Goal: Use online tool/utility: Utilize a website feature to perform a specific function

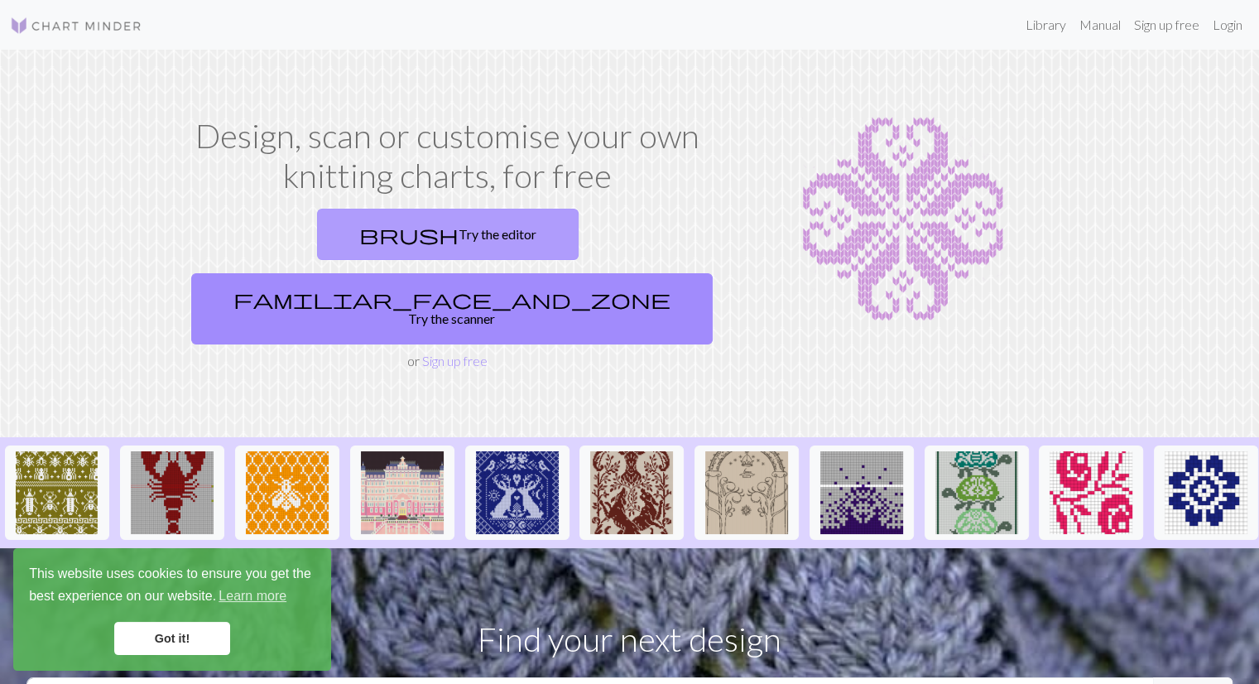
click at [319, 243] on link "brush Try the editor" at bounding box center [448, 234] width 262 height 51
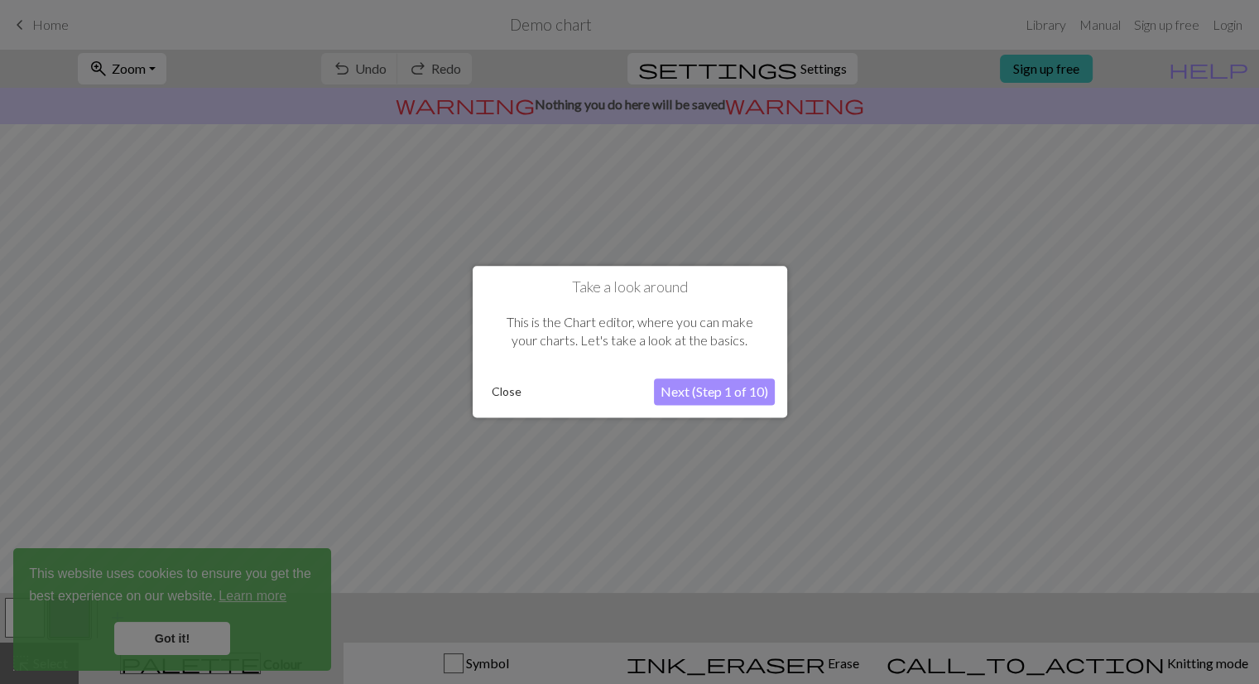
click at [510, 395] on button "Close" at bounding box center [506, 392] width 43 height 25
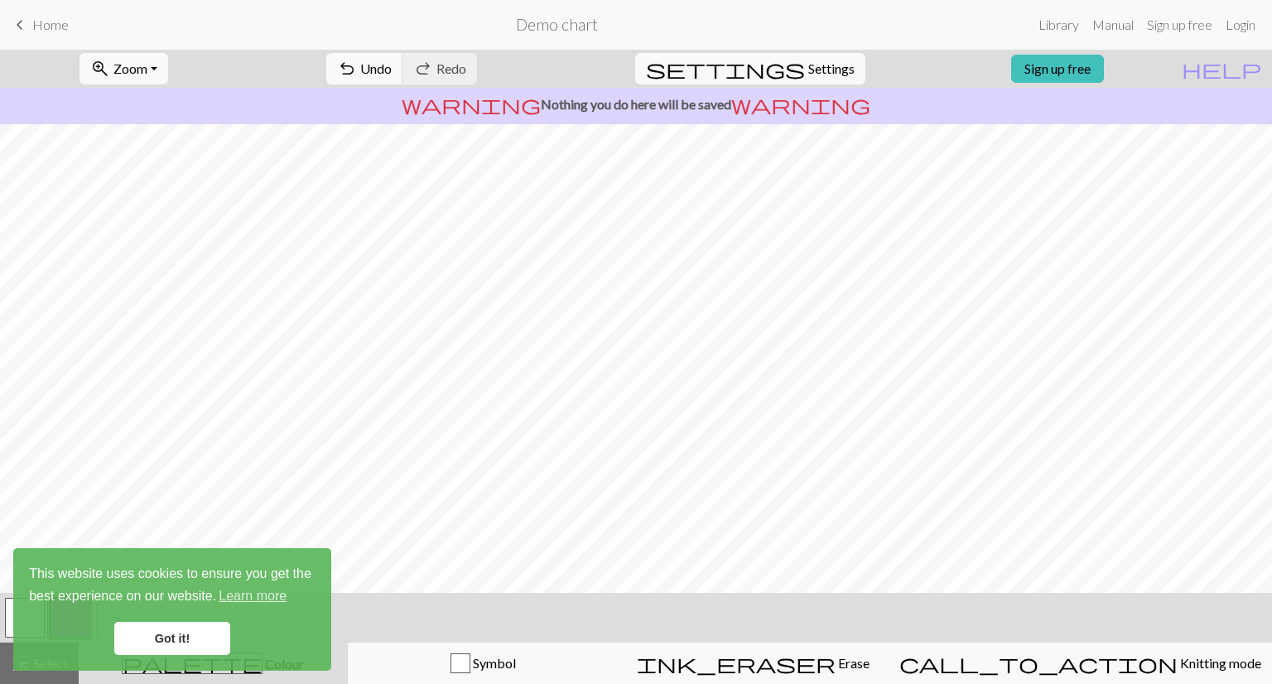
click at [46, 34] on link "keyboard_arrow_left Home" at bounding box center [39, 25] width 59 height 28
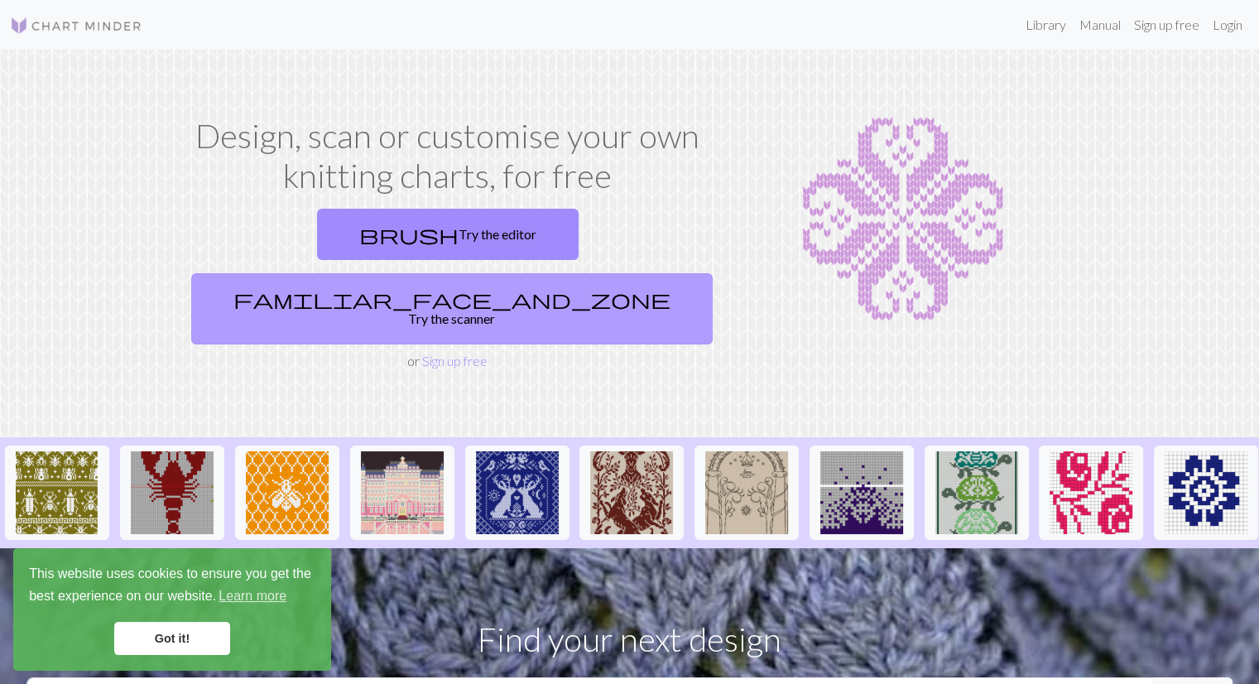
click at [555, 273] on link "familiar_face_and_zone Try the scanner" at bounding box center [452, 308] width 522 height 71
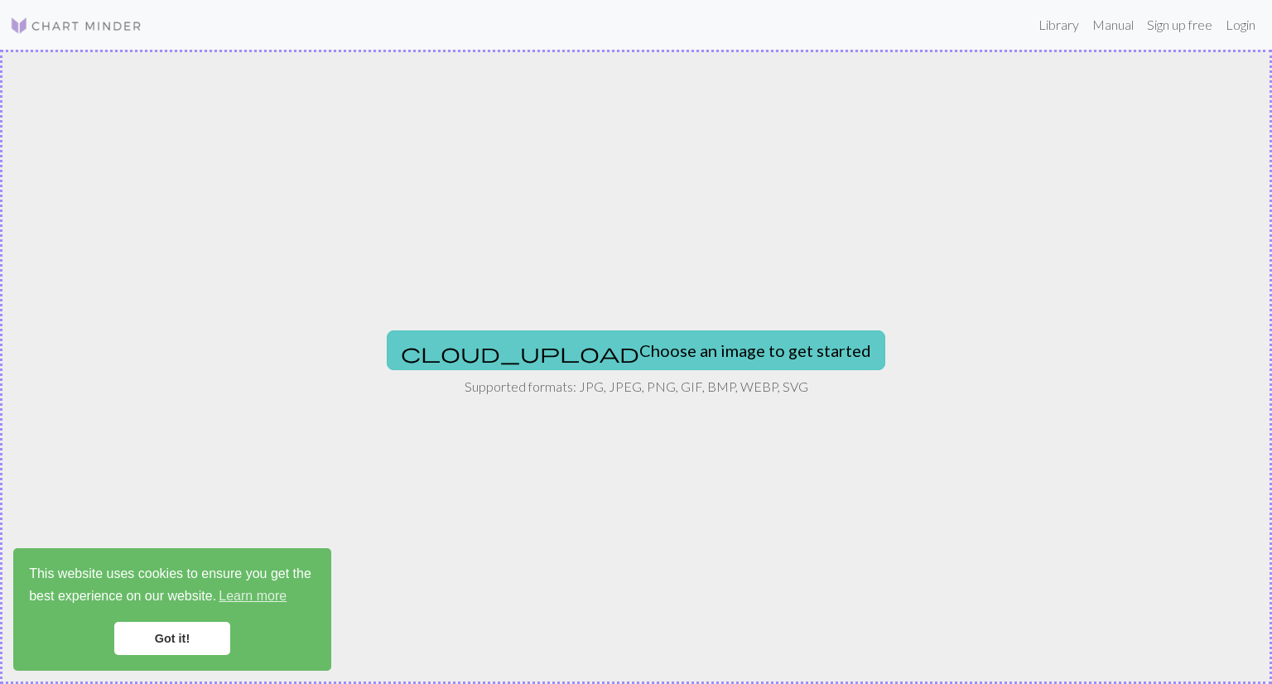
click at [579, 341] on button "cloud_upload Choose an image to get started" at bounding box center [636, 350] width 498 height 40
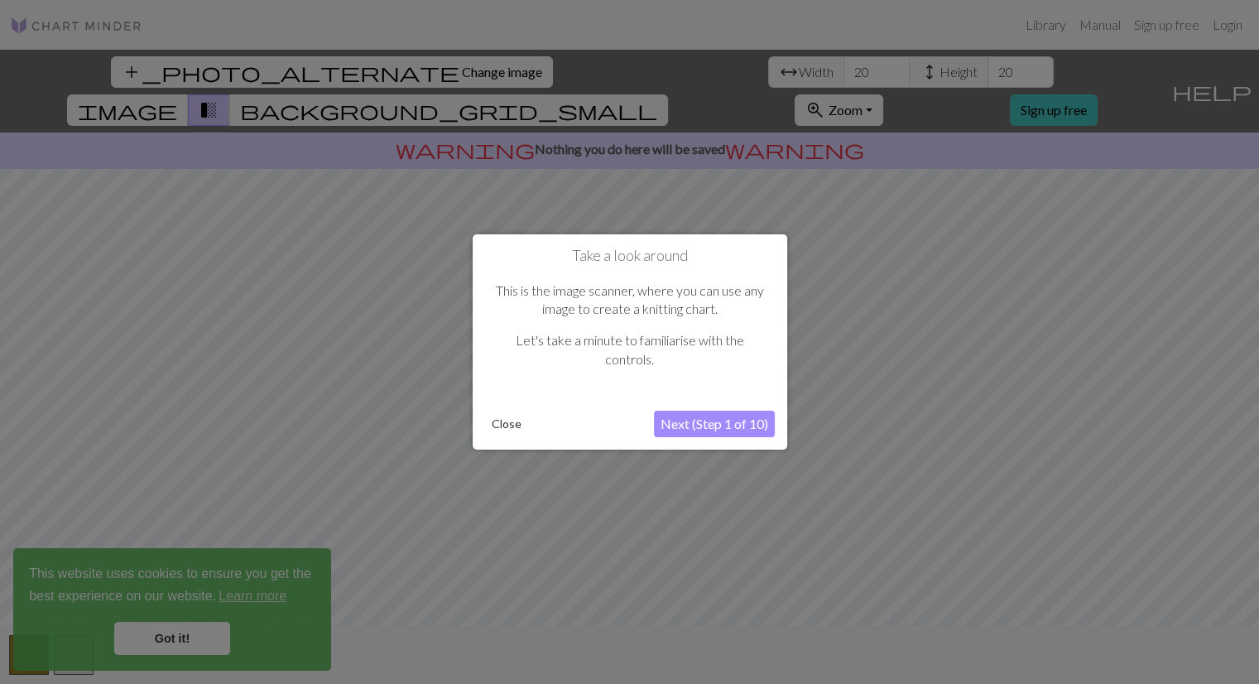
click at [709, 413] on button "Next (Step 1 of 10)" at bounding box center [714, 424] width 121 height 26
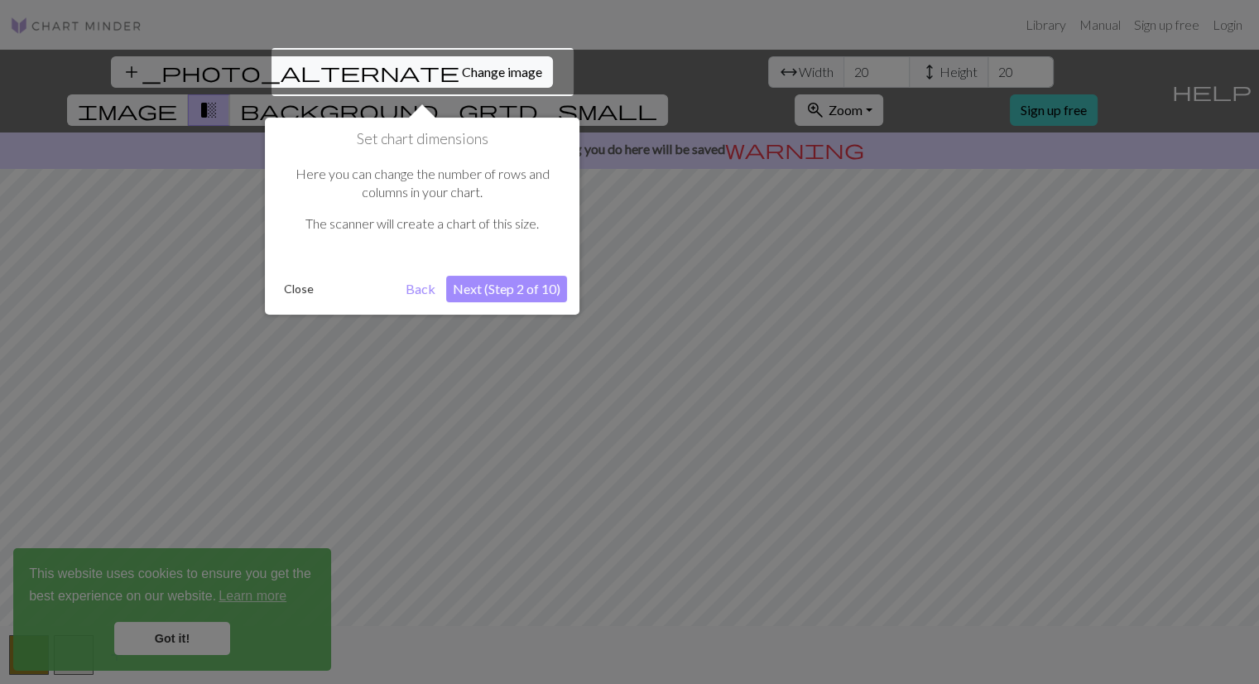
click at [501, 285] on button "Next (Step 2 of 10)" at bounding box center [506, 289] width 121 height 26
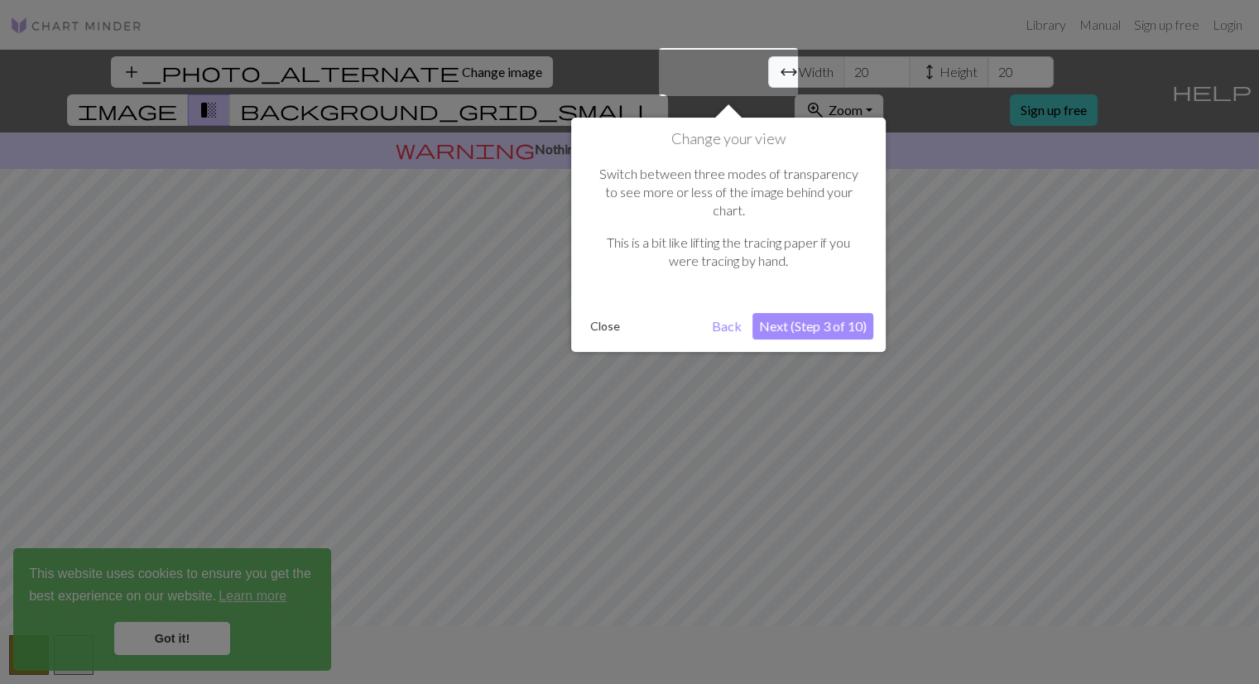
click at [831, 313] on button "Next (Step 3 of 10)" at bounding box center [813, 326] width 121 height 26
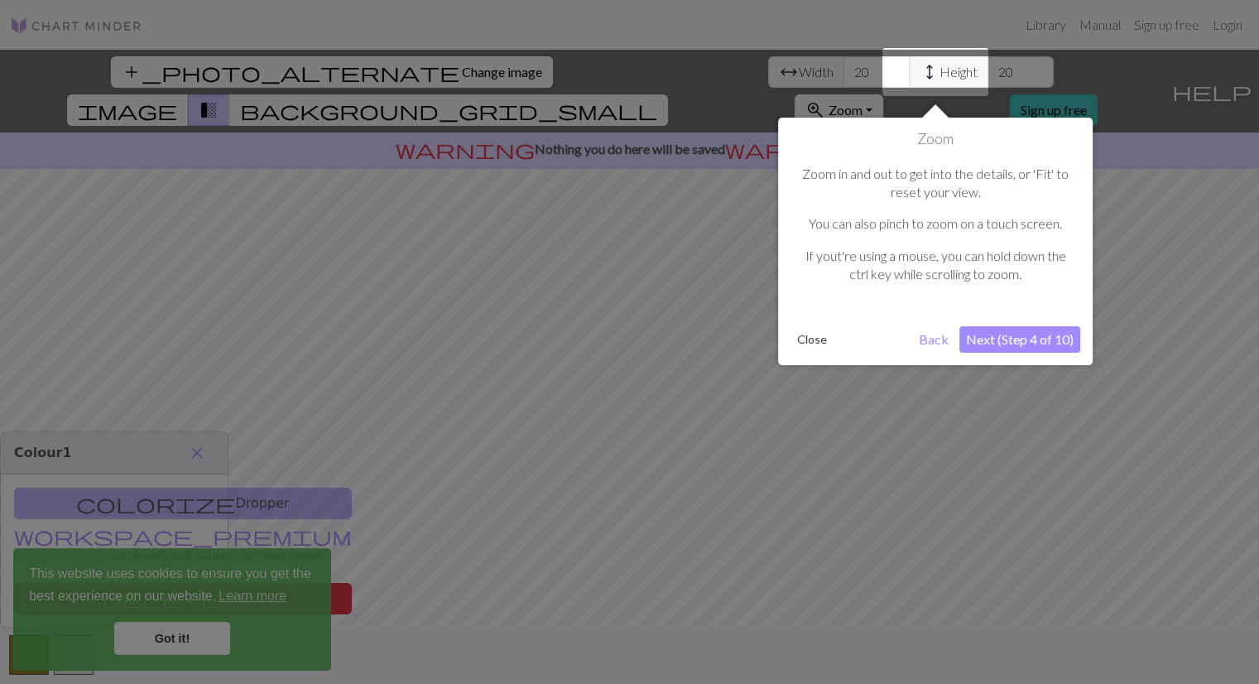
click at [1018, 337] on button "Next (Step 4 of 10)" at bounding box center [1020, 339] width 121 height 26
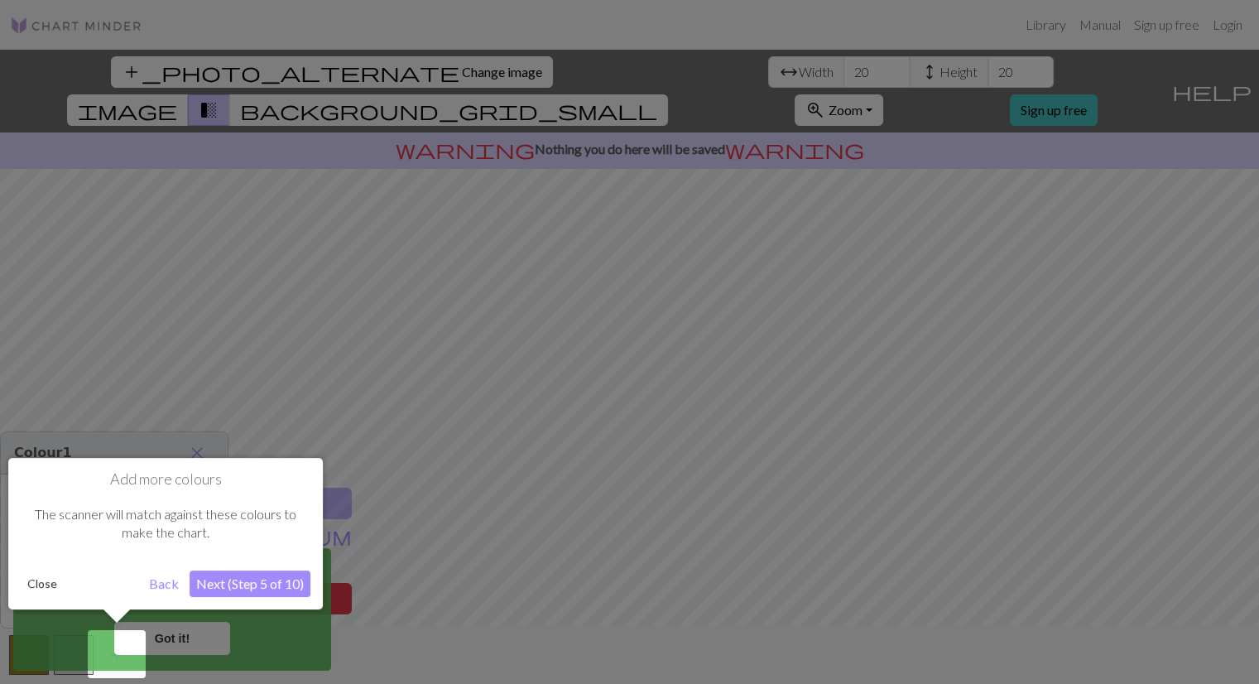
click at [253, 590] on button "Next (Step 5 of 10)" at bounding box center [250, 583] width 121 height 26
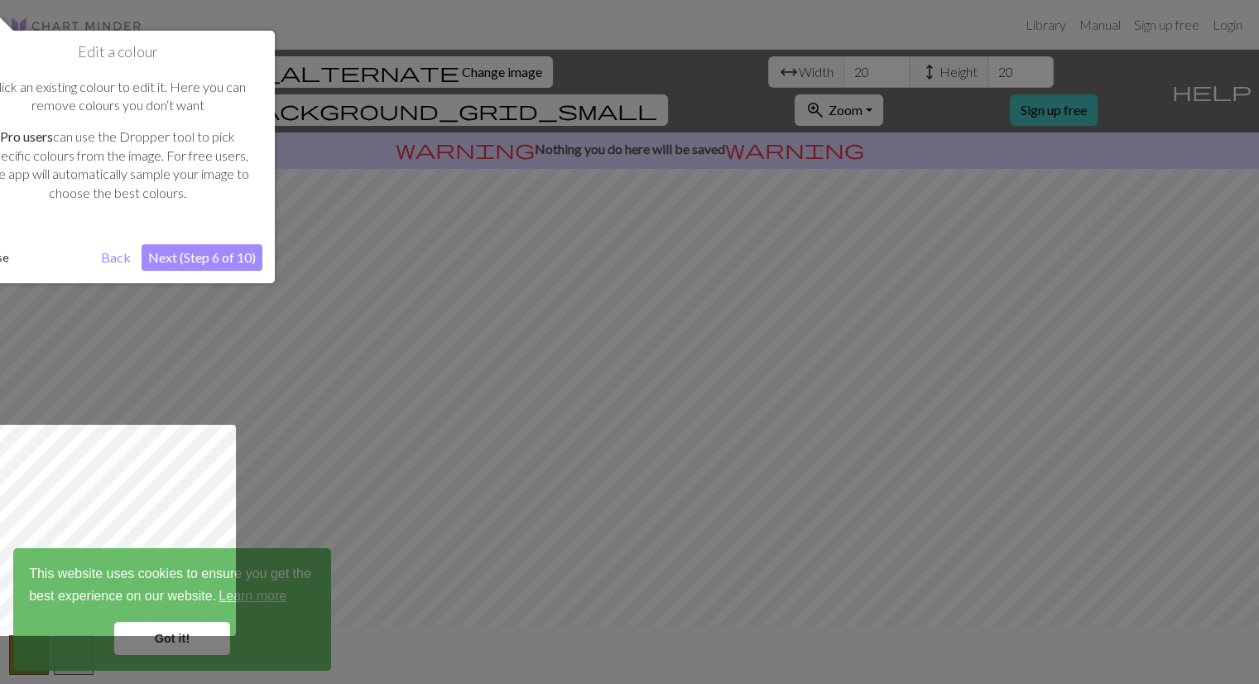
click at [198, 247] on button "Next (Step 6 of 10)" at bounding box center [202, 257] width 121 height 26
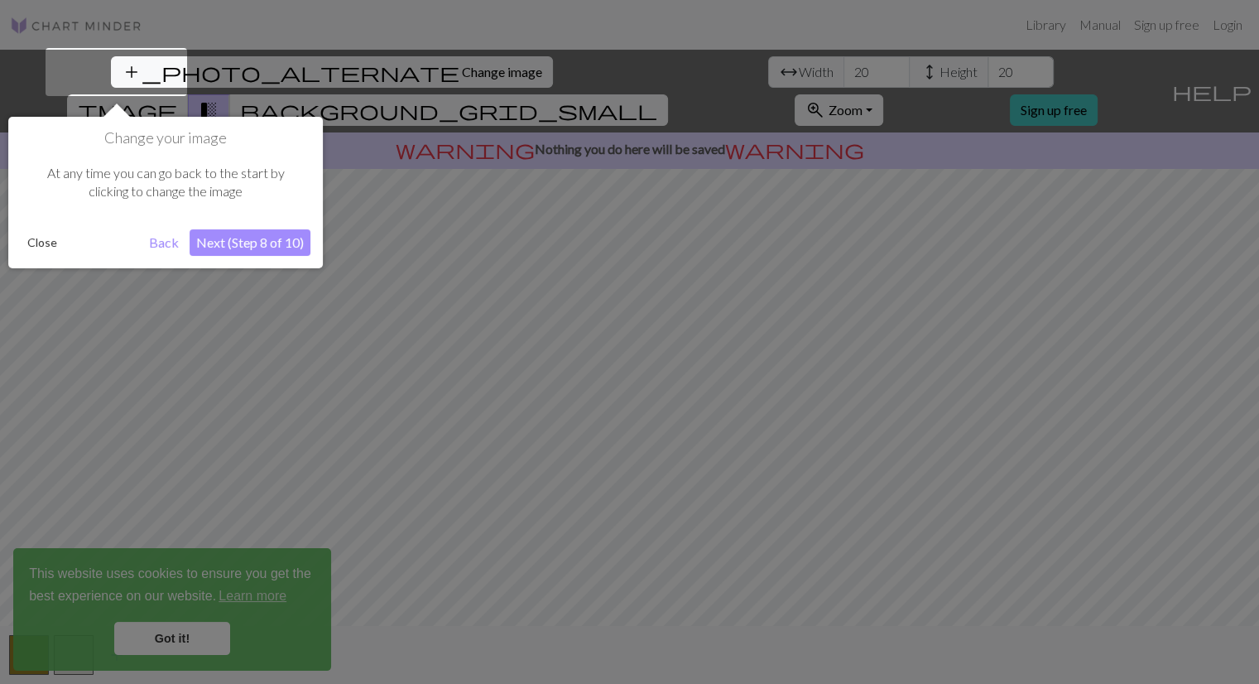
click at [199, 253] on button "Next (Step 8 of 10)" at bounding box center [250, 242] width 121 height 26
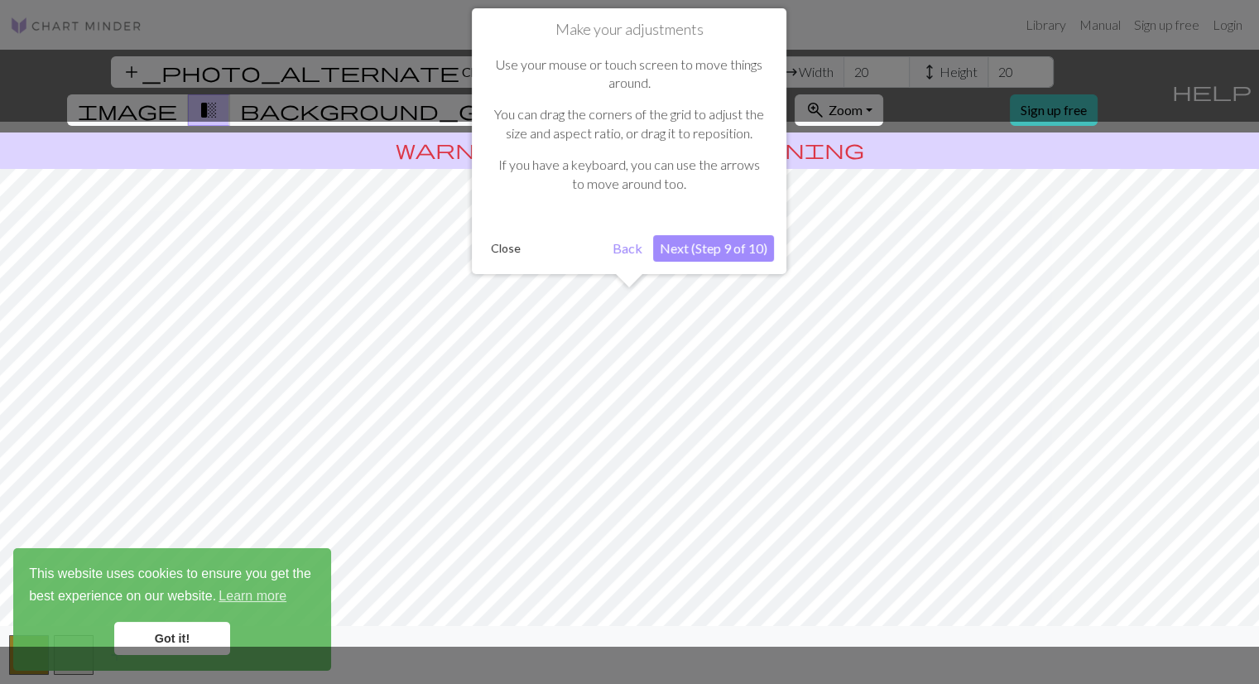
click at [692, 246] on button "Next (Step 9 of 10)" at bounding box center [713, 248] width 121 height 26
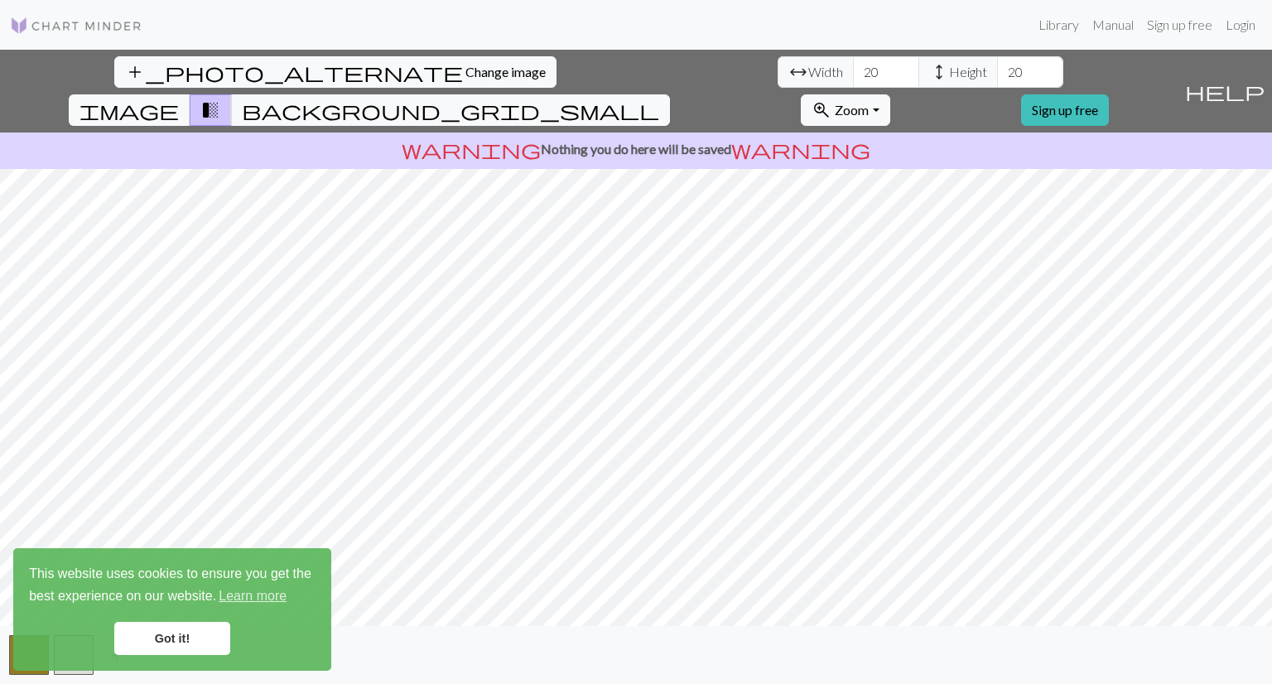
click at [177, 633] on link "Got it!" at bounding box center [172, 638] width 116 height 33
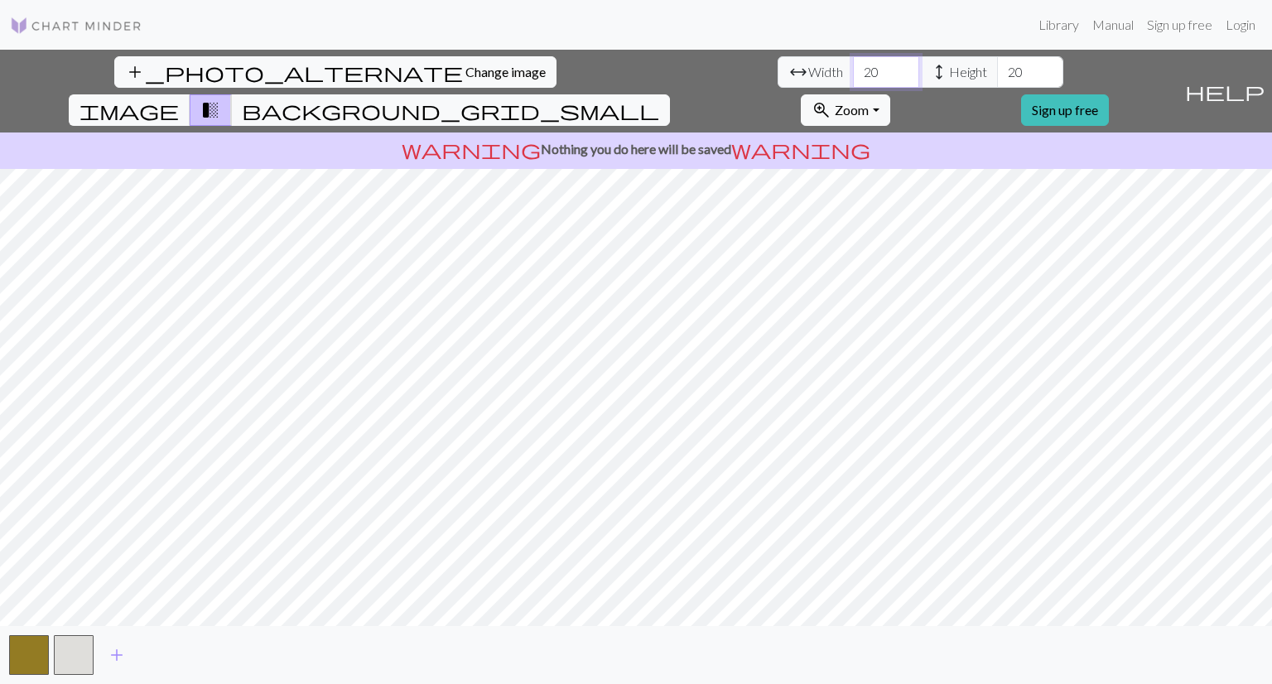
click at [853, 72] on input "20" at bounding box center [886, 71] width 66 height 31
click at [853, 67] on input "21" at bounding box center [886, 71] width 66 height 31
click at [853, 67] on input "22" at bounding box center [886, 71] width 66 height 31
click at [853, 67] on input "23" at bounding box center [886, 71] width 66 height 31
click at [853, 67] on input "24" at bounding box center [886, 71] width 66 height 31
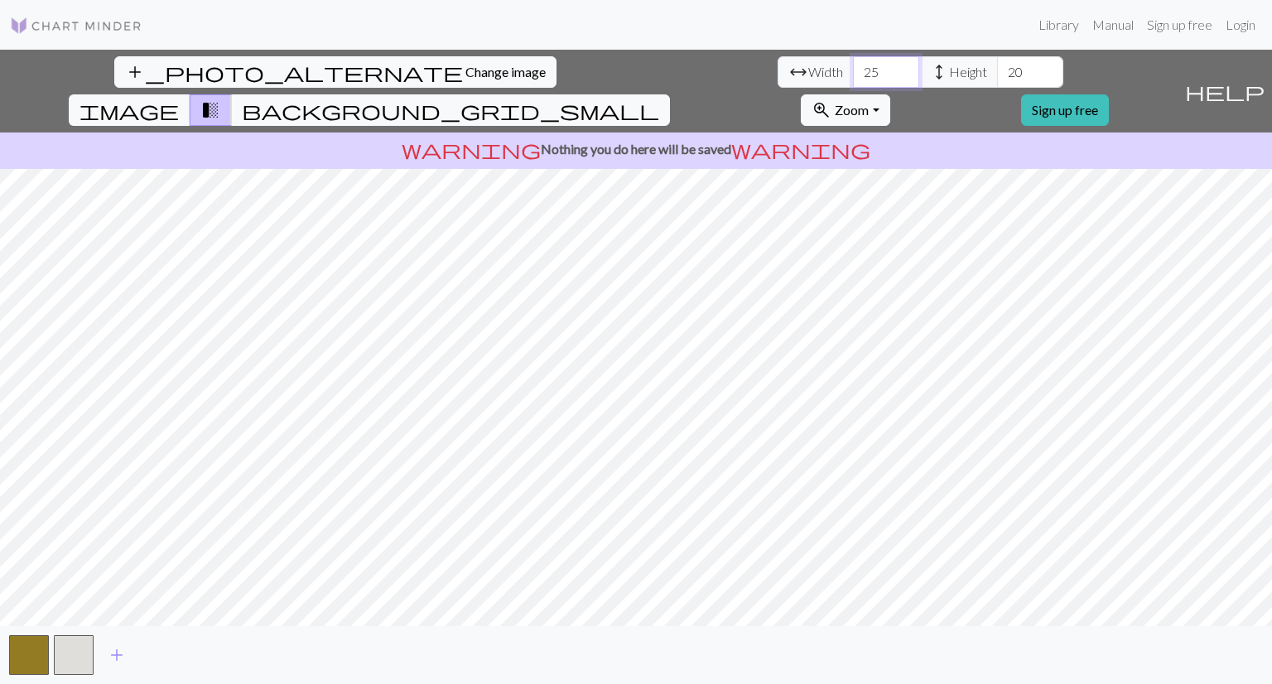
click at [853, 67] on input "25" at bounding box center [886, 71] width 66 height 31
type input "26"
click at [853, 67] on input "26" at bounding box center [886, 71] width 66 height 31
click at [997, 65] on input "21" at bounding box center [1030, 71] width 66 height 31
click at [997, 65] on input "22" at bounding box center [1030, 71] width 66 height 31
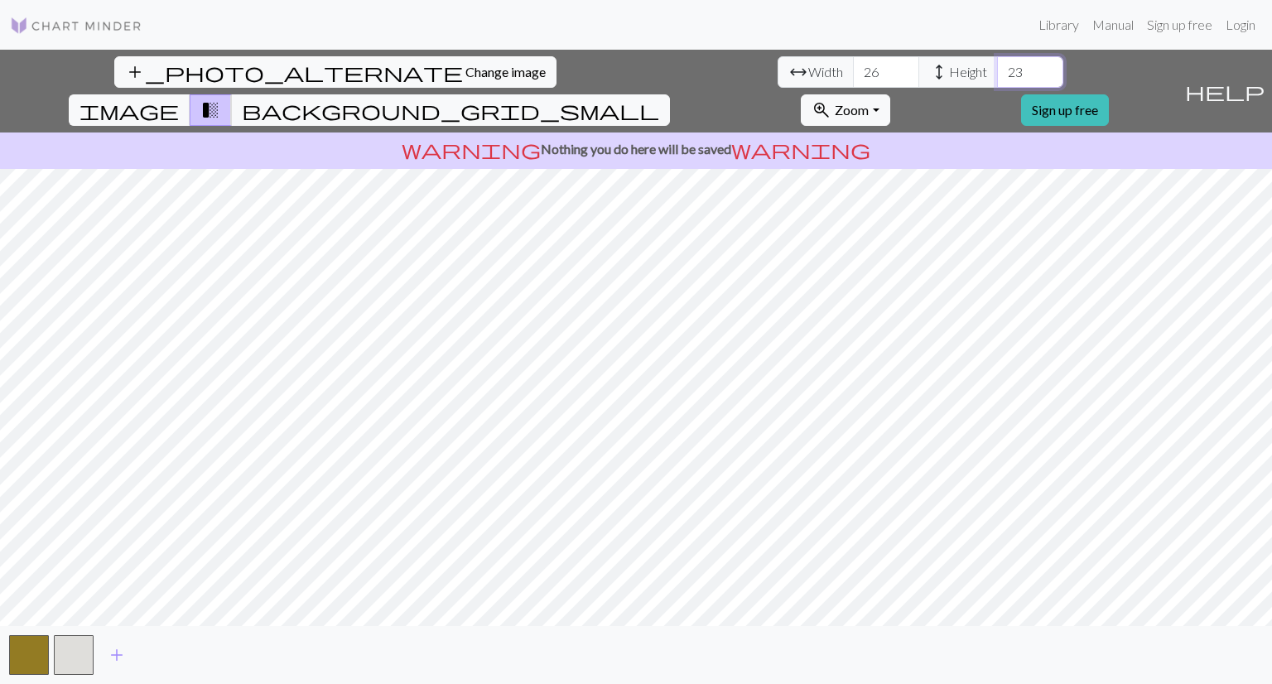
click at [997, 65] on input "23" at bounding box center [1030, 71] width 66 height 31
click at [997, 65] on input "24" at bounding box center [1030, 71] width 66 height 31
click at [997, 65] on input "25" at bounding box center [1030, 71] width 66 height 31
click at [997, 65] on input "26" at bounding box center [1030, 71] width 66 height 31
click at [997, 65] on input "27" at bounding box center [1030, 71] width 66 height 31
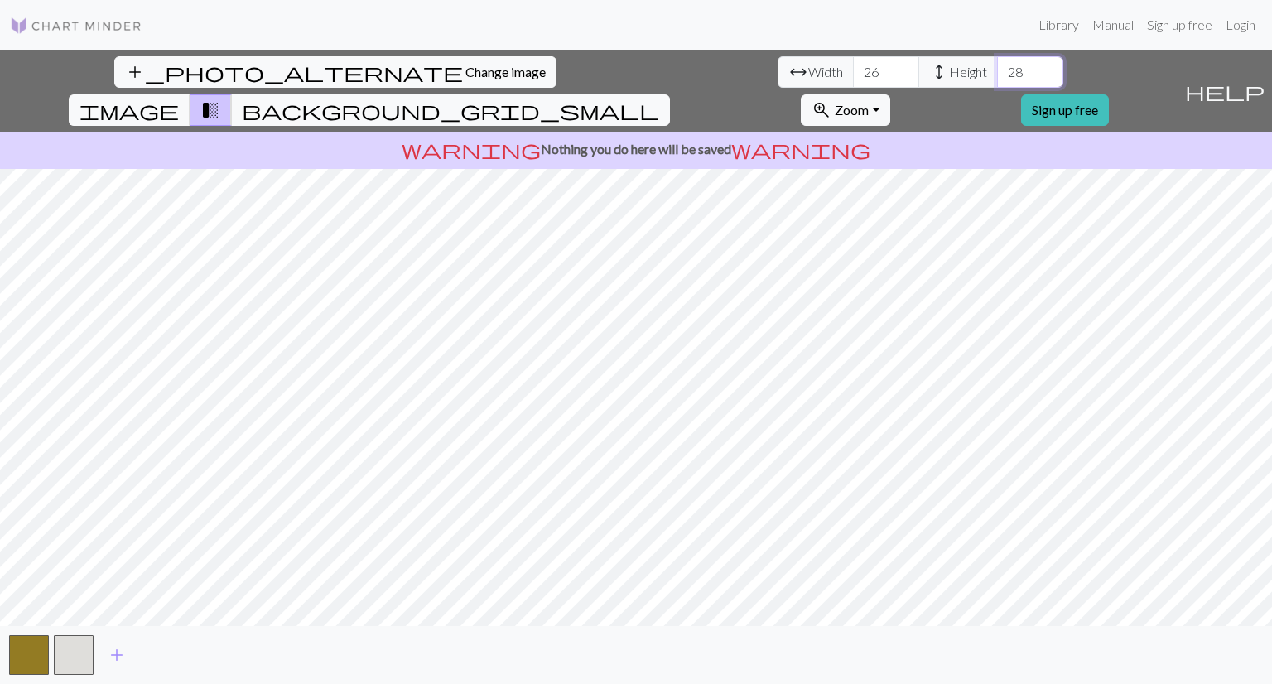
click at [997, 65] on input "28" at bounding box center [1030, 71] width 66 height 31
click at [997, 65] on input "29" at bounding box center [1030, 71] width 66 height 31
click at [997, 65] on input "30" at bounding box center [1030, 71] width 66 height 31
click at [997, 65] on input "31" at bounding box center [1030, 71] width 66 height 31
click at [997, 65] on input "32" at bounding box center [1030, 71] width 66 height 31
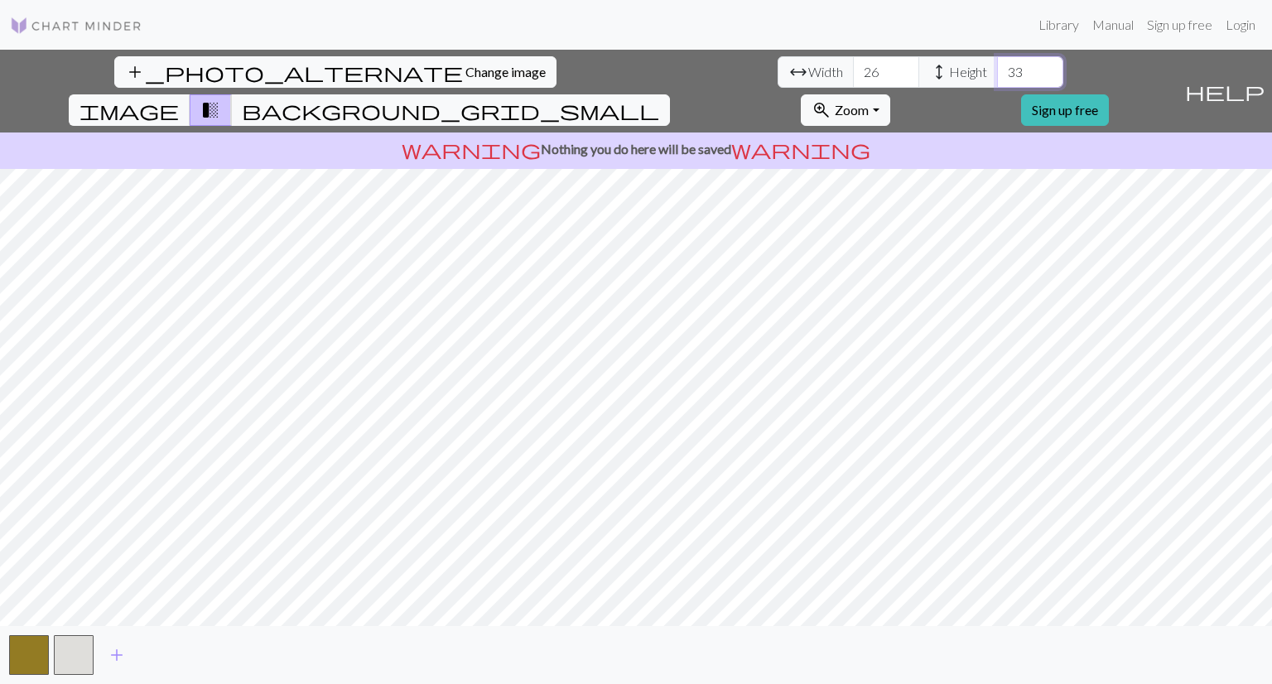
click at [997, 65] on input "33" at bounding box center [1030, 71] width 66 height 31
click at [997, 65] on input "34" at bounding box center [1030, 71] width 66 height 31
click at [997, 65] on input "35" at bounding box center [1030, 71] width 66 height 31
click at [997, 65] on input "36" at bounding box center [1030, 71] width 66 height 31
type input "37"
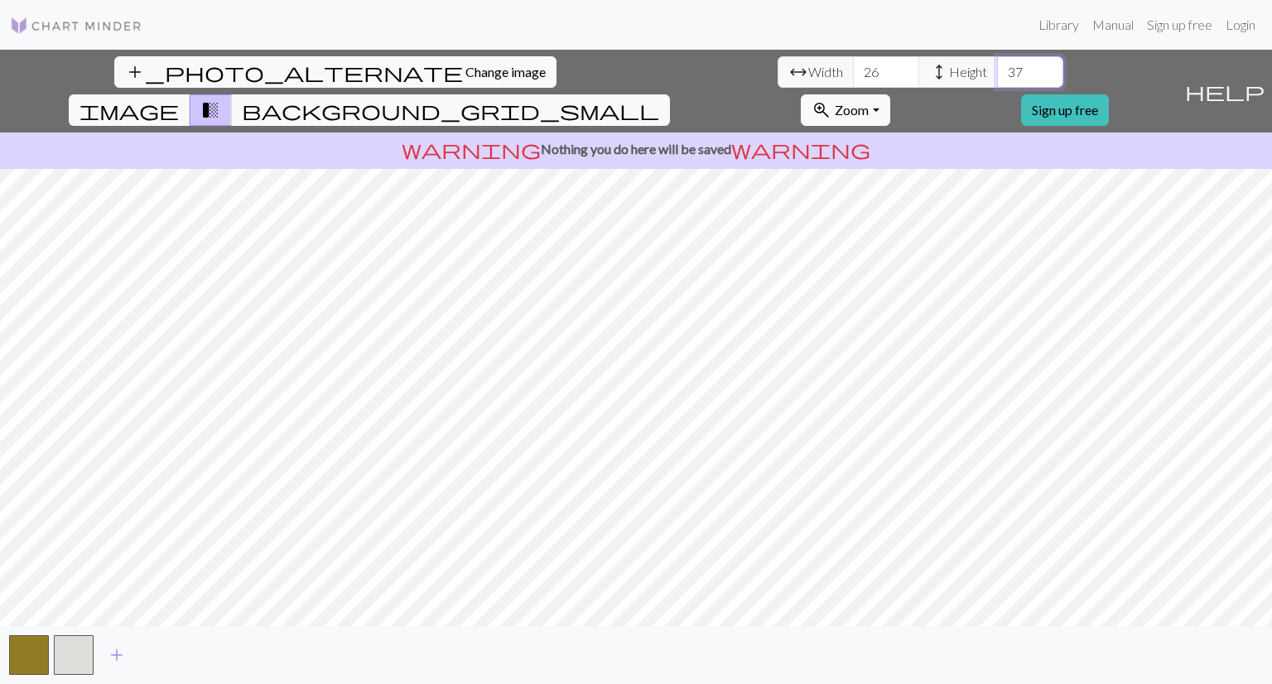
click at [997, 65] on input "37" at bounding box center [1030, 71] width 66 height 31
click at [190, 94] on button "image" at bounding box center [130, 109] width 122 height 31
click at [368, 123] on div "add_photo_alternate Change image arrow_range Width 26 height Height 37 image tr…" at bounding box center [636, 367] width 1272 height 634
click at [670, 94] on button "background_grid_small" at bounding box center [450, 109] width 439 height 31
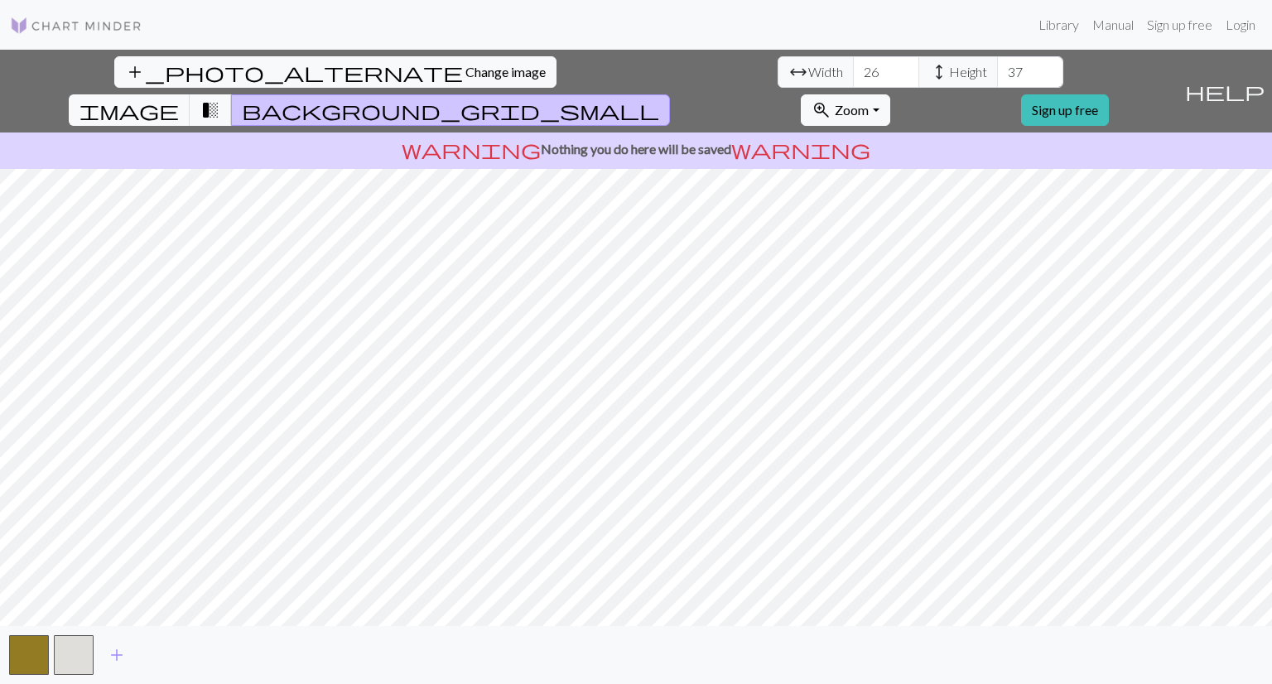
click at [659, 99] on span "background_grid_small" at bounding box center [450, 110] width 417 height 23
click at [220, 99] on span "transition_fade" at bounding box center [210, 110] width 20 height 23
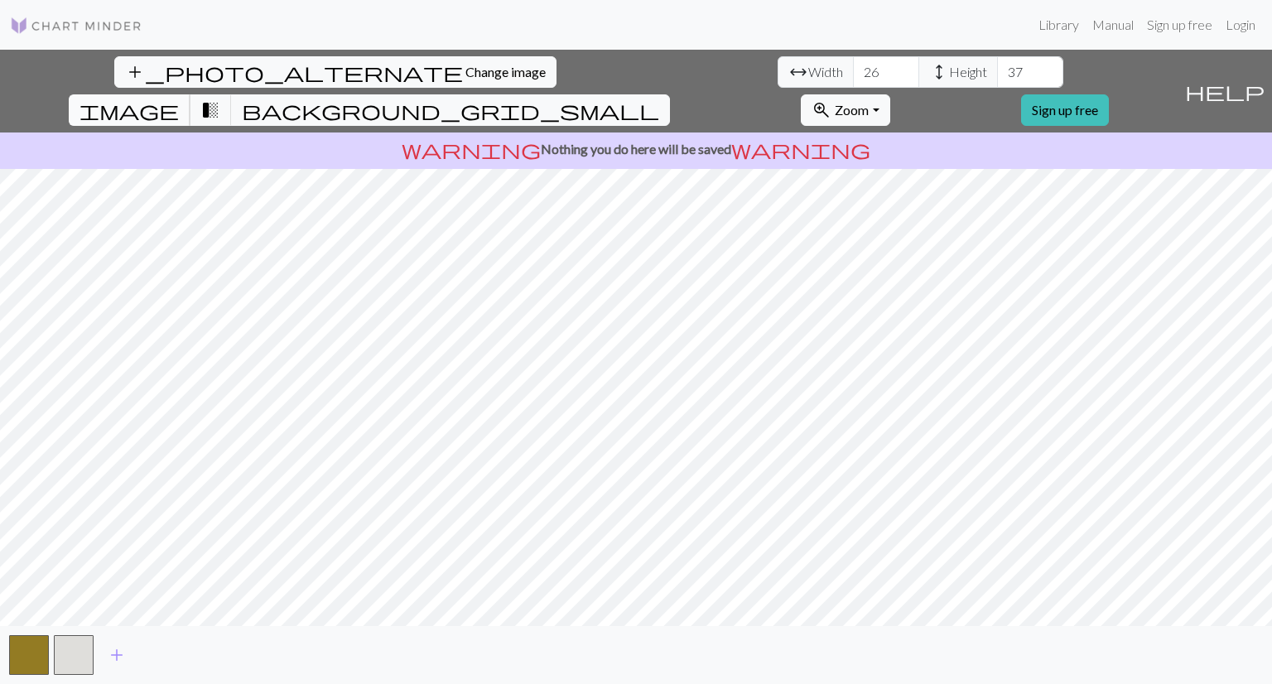
click at [179, 99] on span "image" at bounding box center [128, 110] width 99 height 23
click at [670, 94] on button "background_grid_small" at bounding box center [450, 109] width 439 height 31
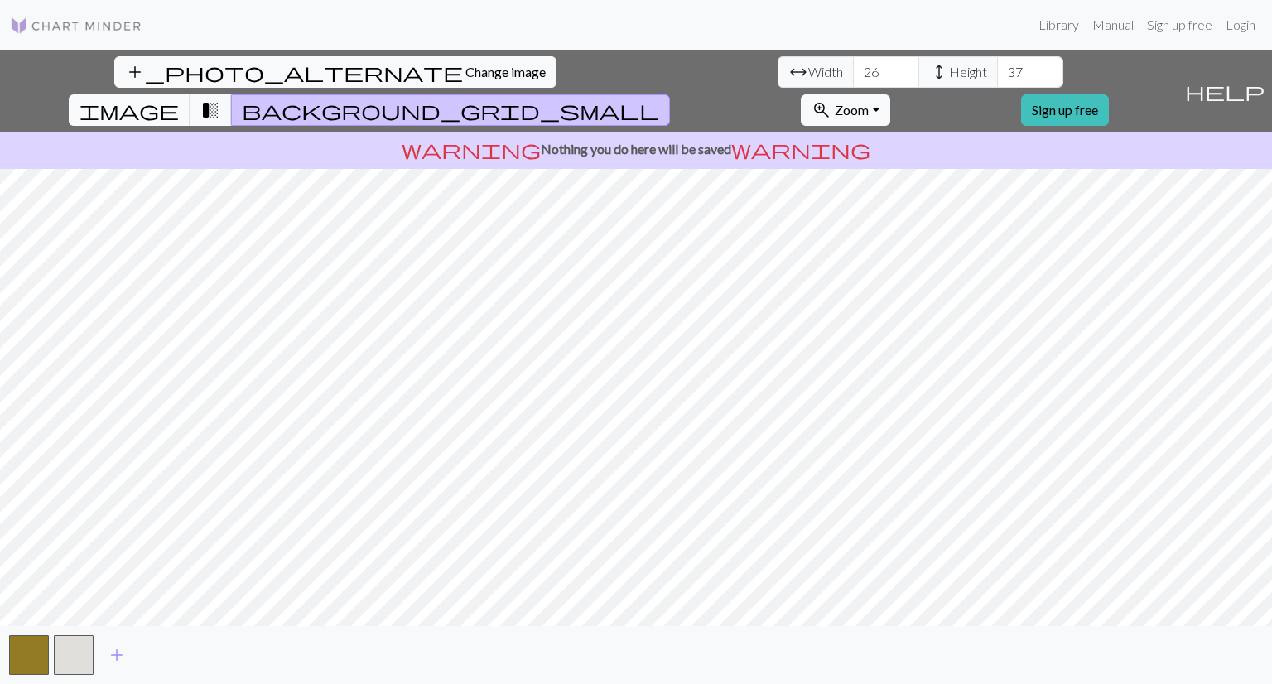
click at [179, 99] on span "image" at bounding box center [128, 110] width 99 height 23
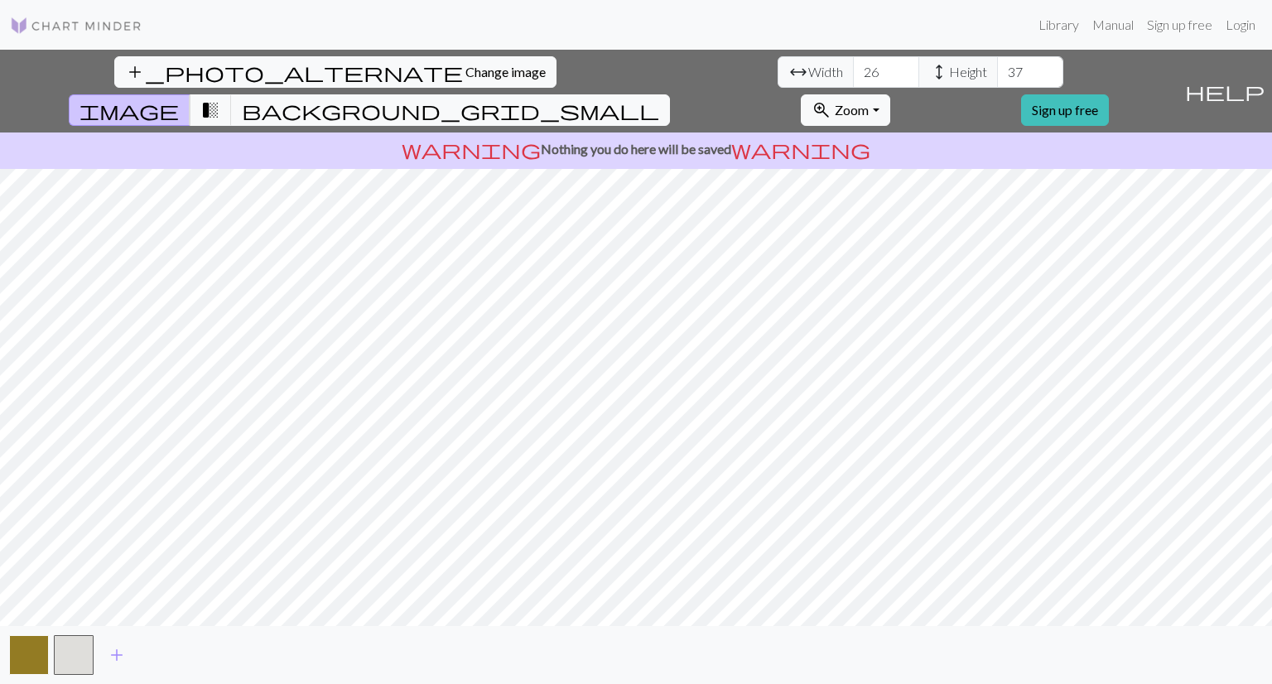
click at [47, 653] on button "button" at bounding box center [29, 655] width 40 height 40
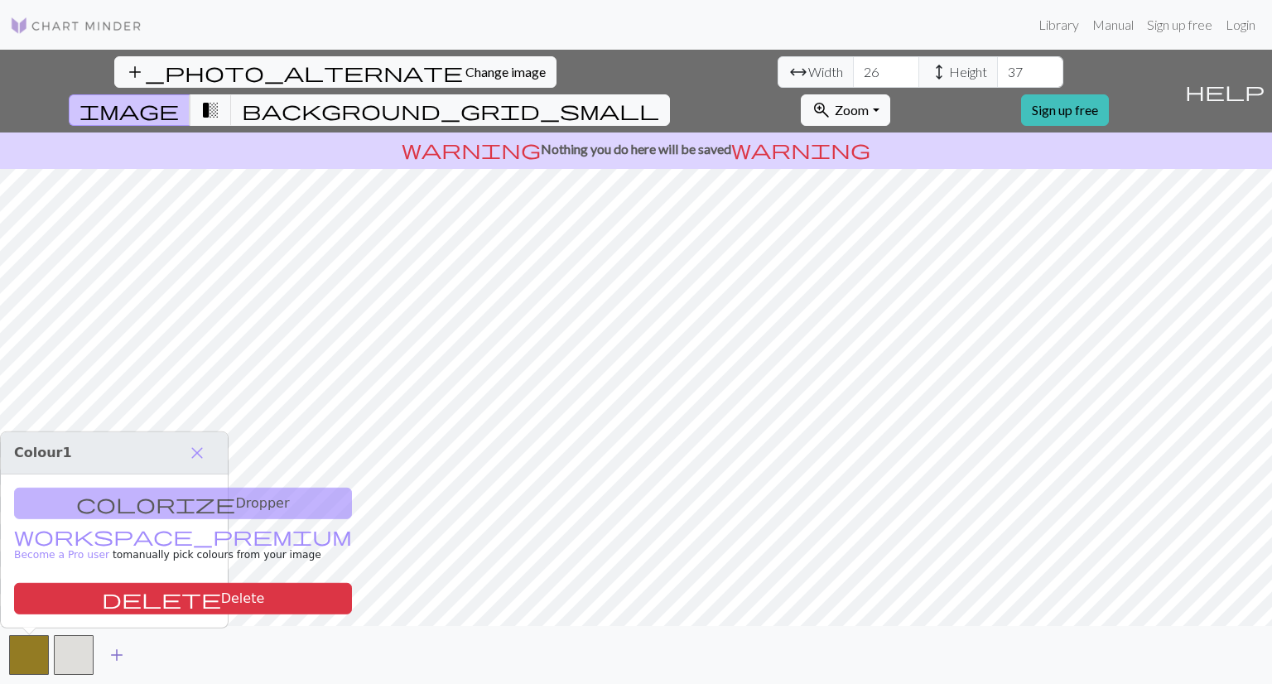
click at [118, 653] on span "add" at bounding box center [117, 654] width 20 height 23
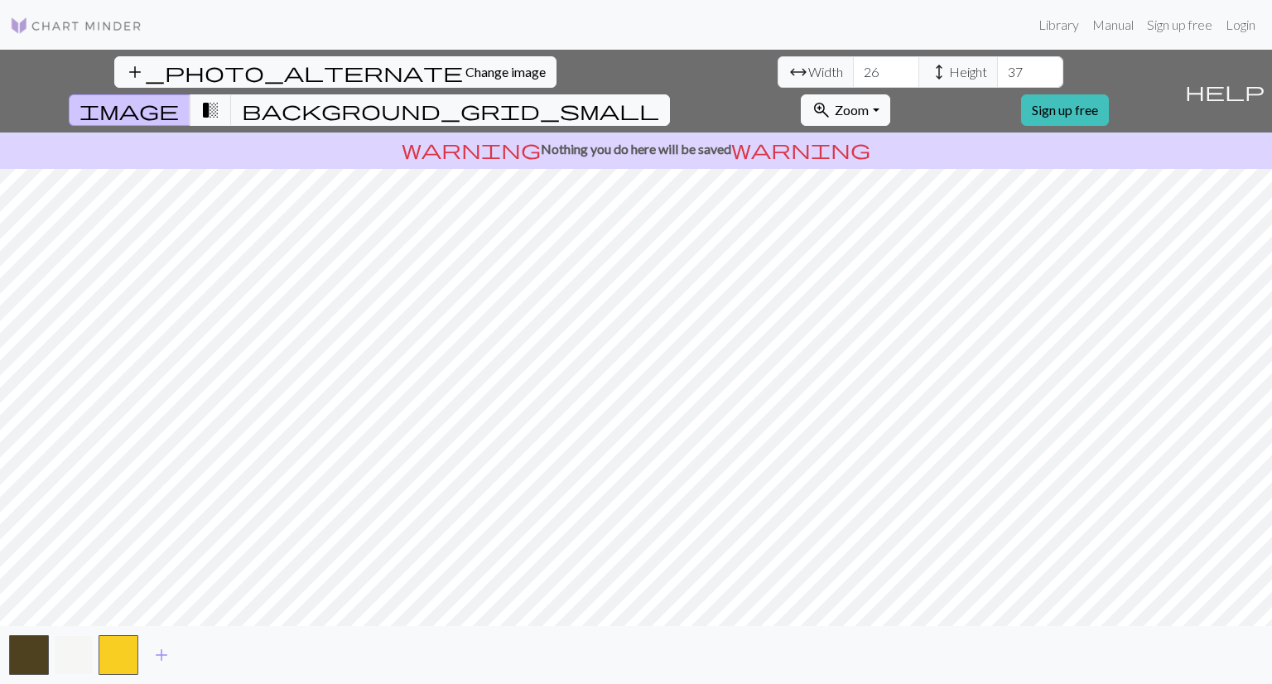
click at [77, 640] on button "button" at bounding box center [74, 655] width 40 height 40
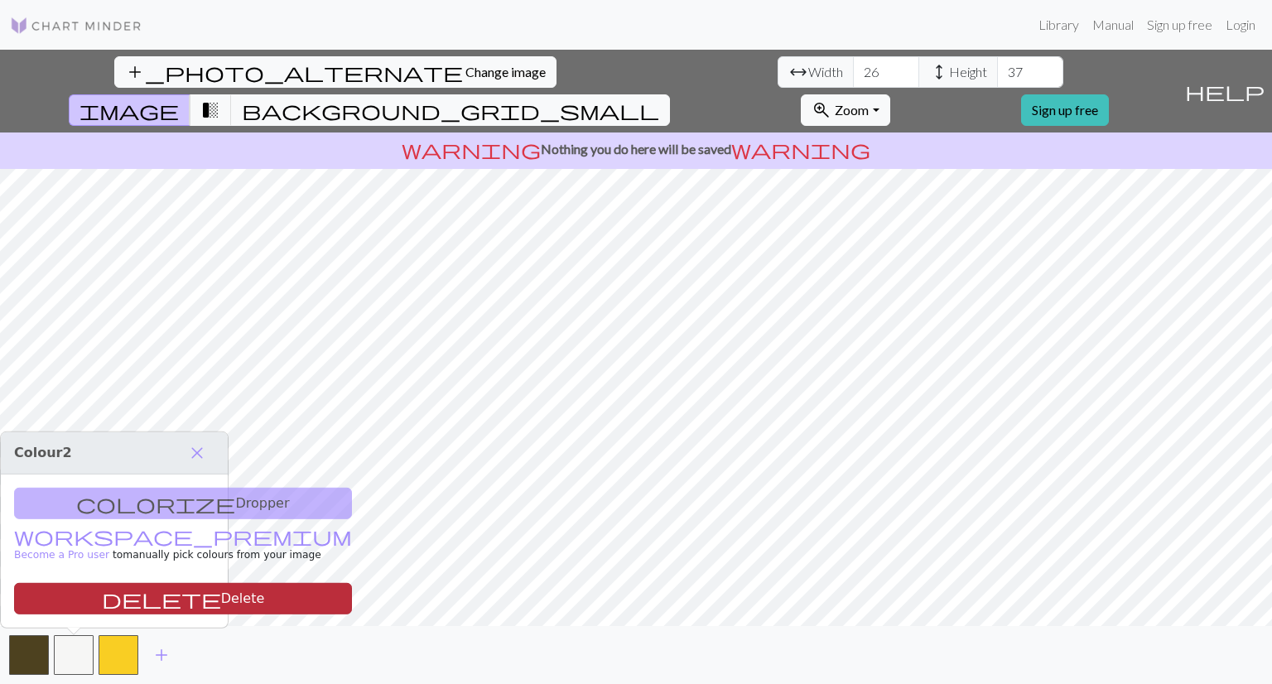
click at [124, 605] on button "delete Delete" at bounding box center [183, 598] width 338 height 31
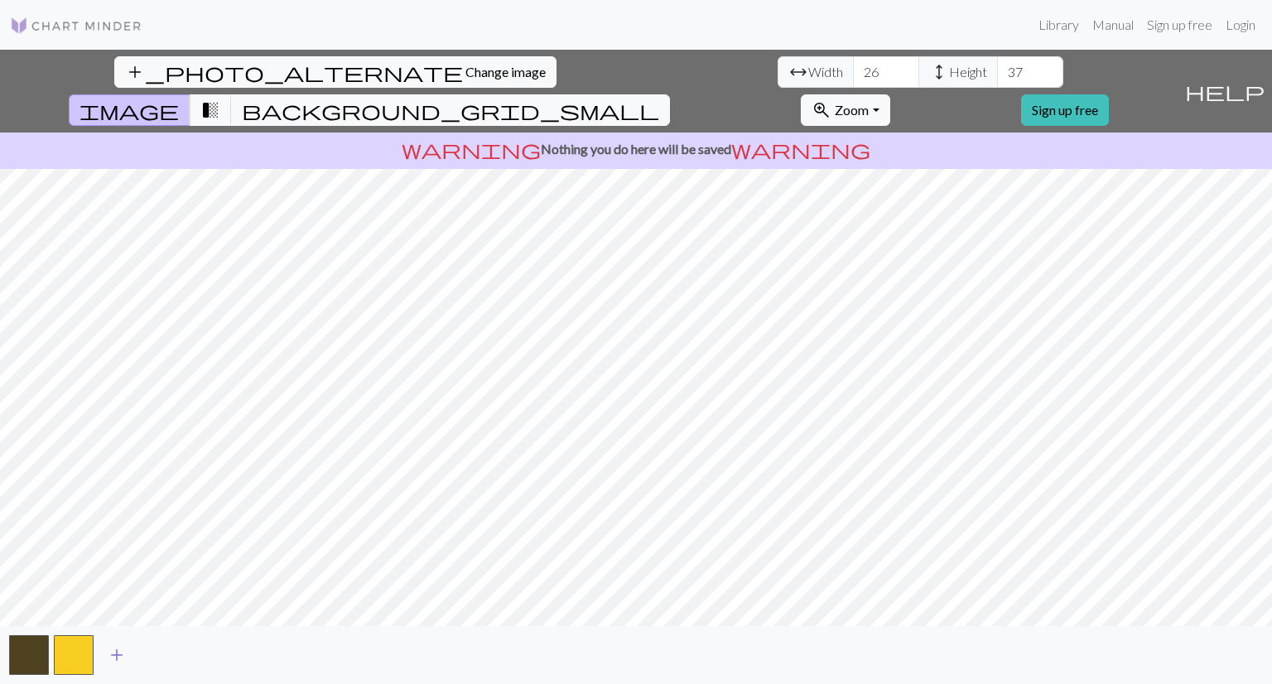
click at [120, 651] on span "add" at bounding box center [117, 654] width 20 height 23
click at [68, 36] on link at bounding box center [76, 25] width 132 height 30
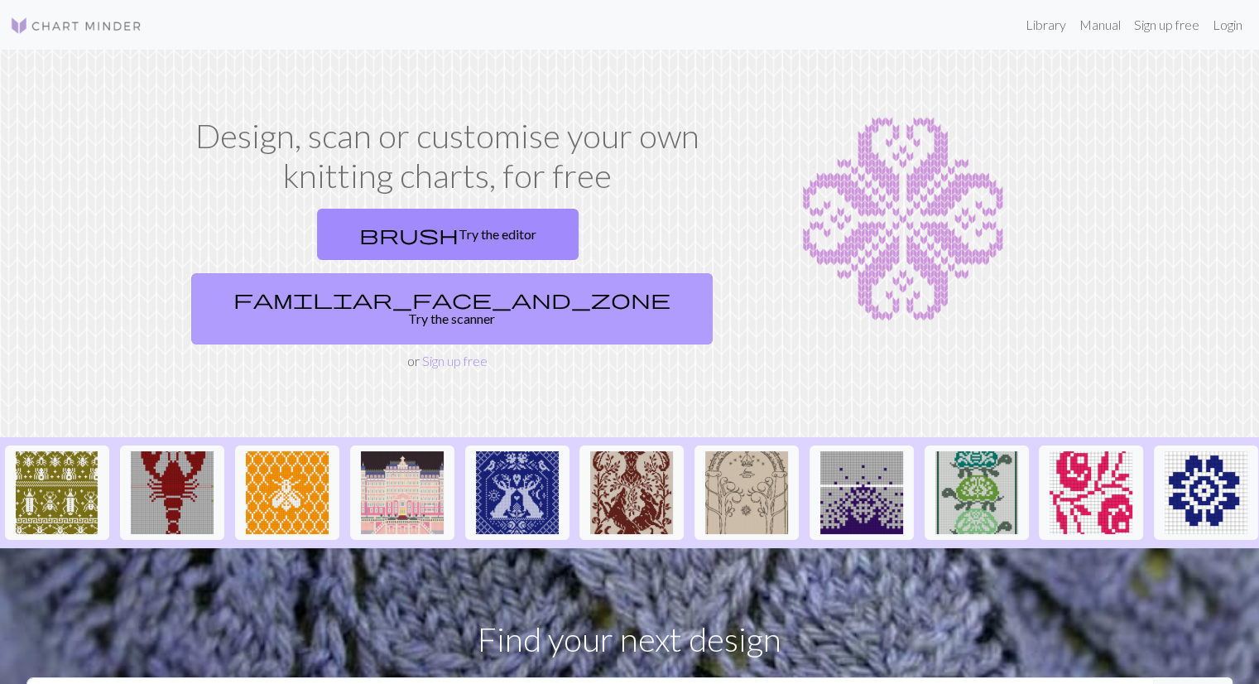
click at [525, 287] on span "familiar_face_and_zone" at bounding box center [451, 298] width 437 height 23
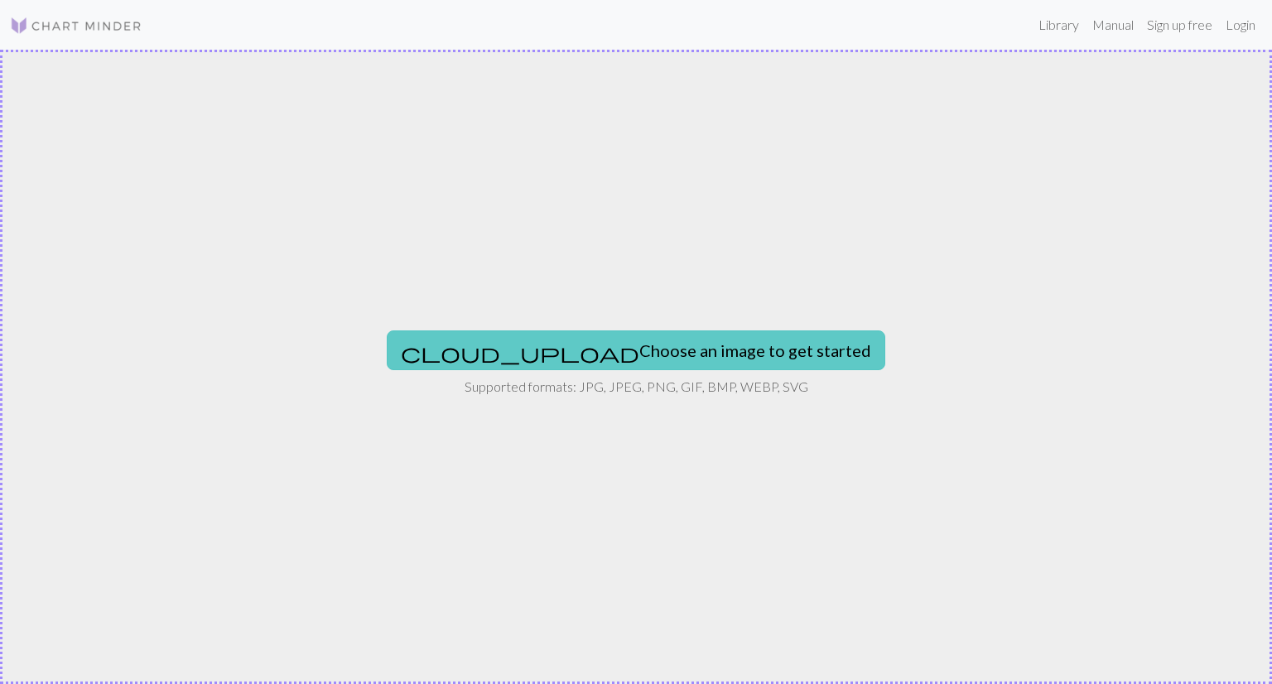
click at [576, 346] on button "cloud_upload Choose an image to get started" at bounding box center [636, 350] width 498 height 40
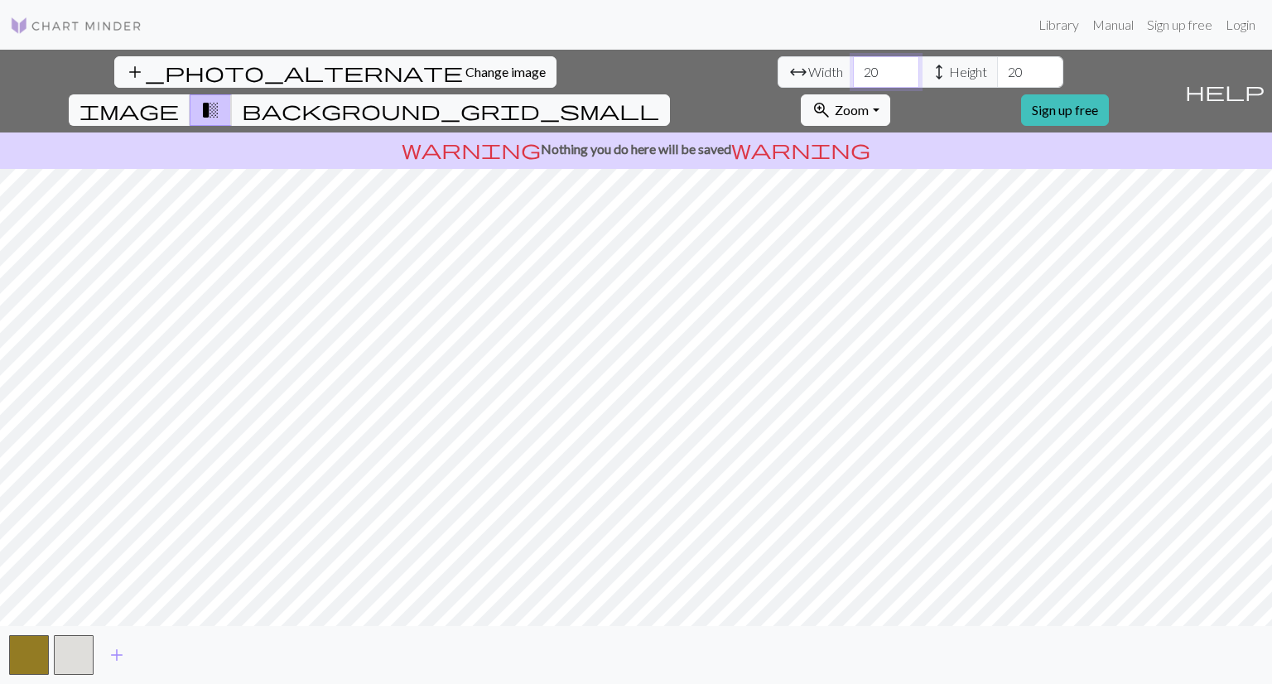
drag, startPoint x: 375, startPoint y: 67, endPoint x: 363, endPoint y: 66, distance: 12.4
click at [853, 66] on input "20" at bounding box center [886, 71] width 66 height 31
click at [853, 69] on input "20" at bounding box center [886, 71] width 66 height 31
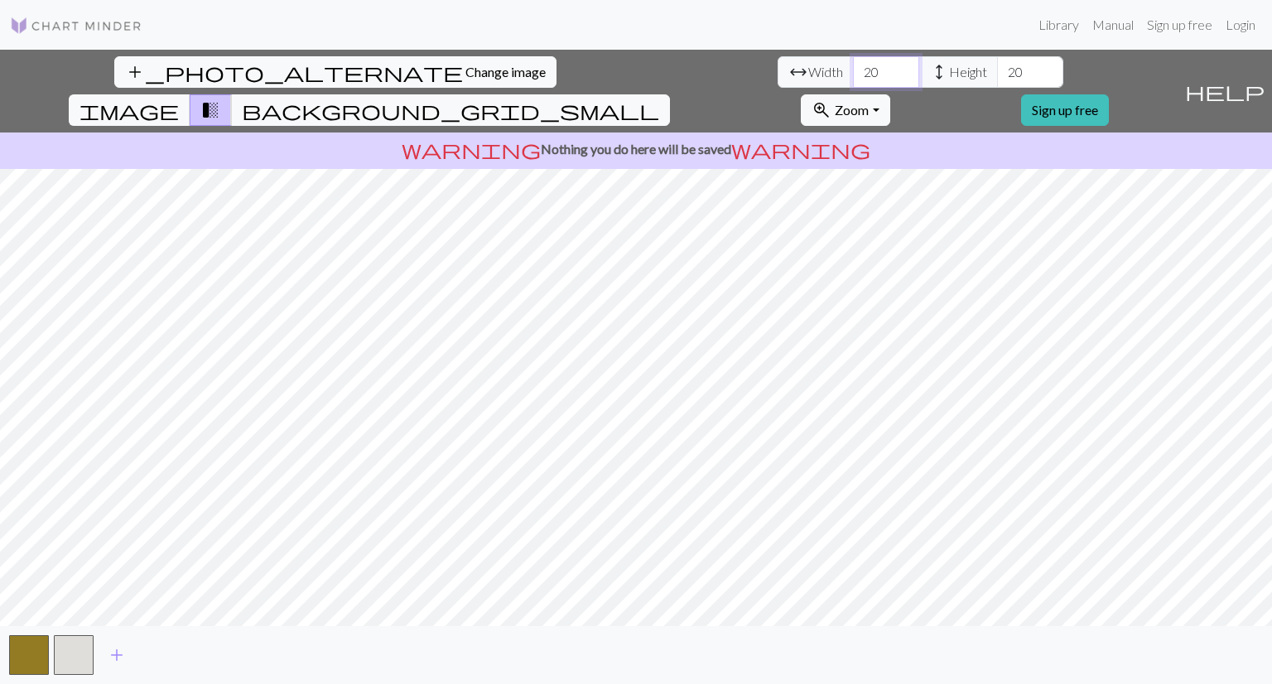
click at [853, 69] on input "20" at bounding box center [886, 71] width 66 height 31
type input "26"
click at [997, 77] on input "20" at bounding box center [1030, 71] width 66 height 31
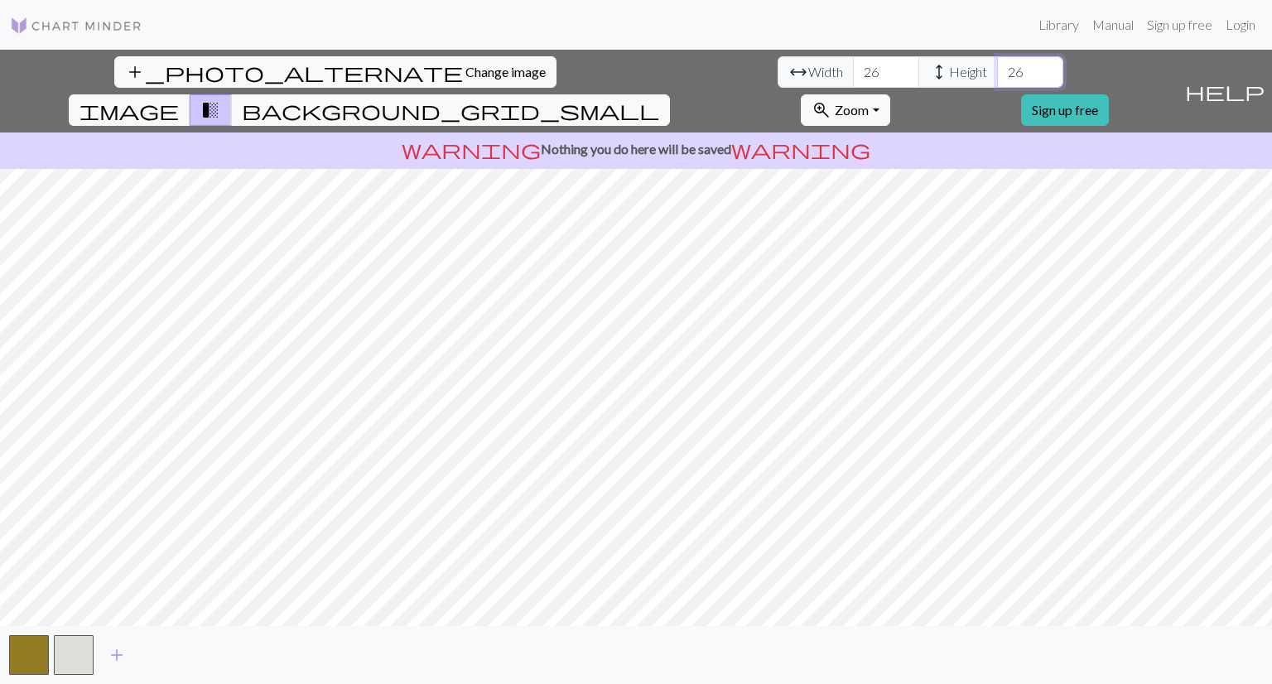
type input "26"
drag, startPoint x: 404, startPoint y: 61, endPoint x: 354, endPoint y: 62, distance: 49.7
click at [853, 62] on input "29" at bounding box center [886, 71] width 66 height 31
click at [853, 72] on input "29" at bounding box center [886, 71] width 66 height 31
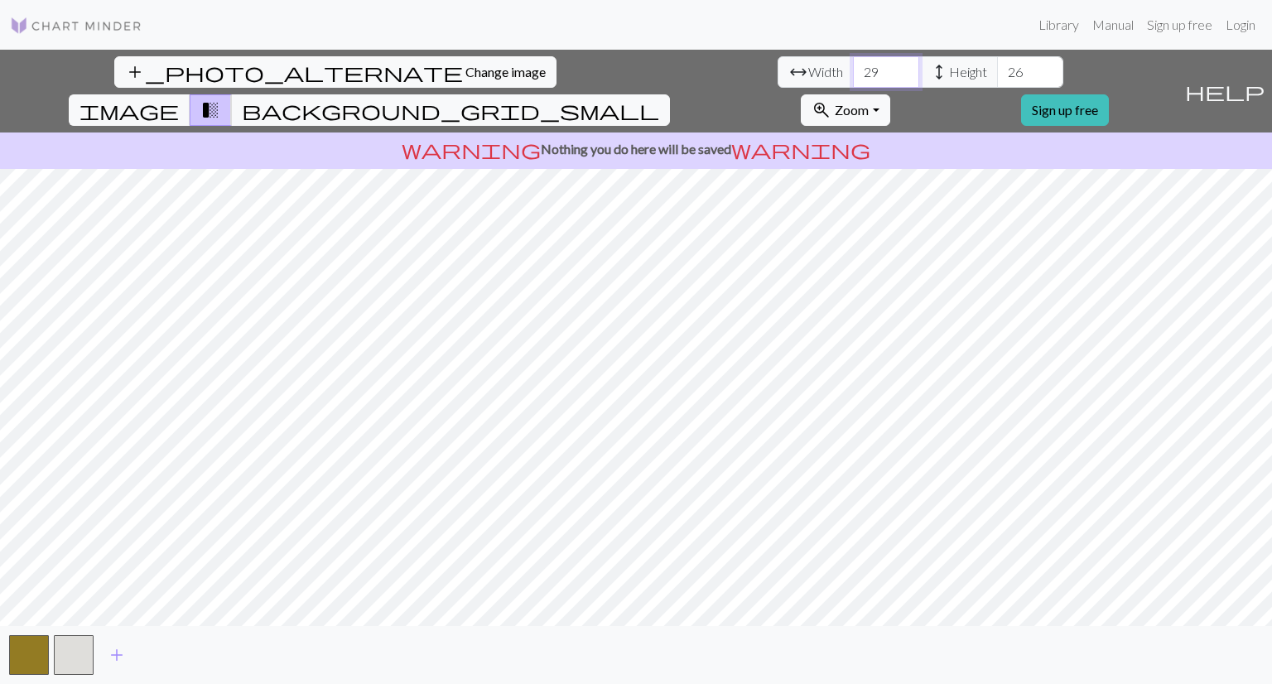
click at [853, 72] on input "29" at bounding box center [886, 71] width 66 height 31
type input "13"
click at [997, 73] on input "26" at bounding box center [1030, 71] width 66 height 31
click at [997, 75] on input "26" at bounding box center [1030, 71] width 66 height 31
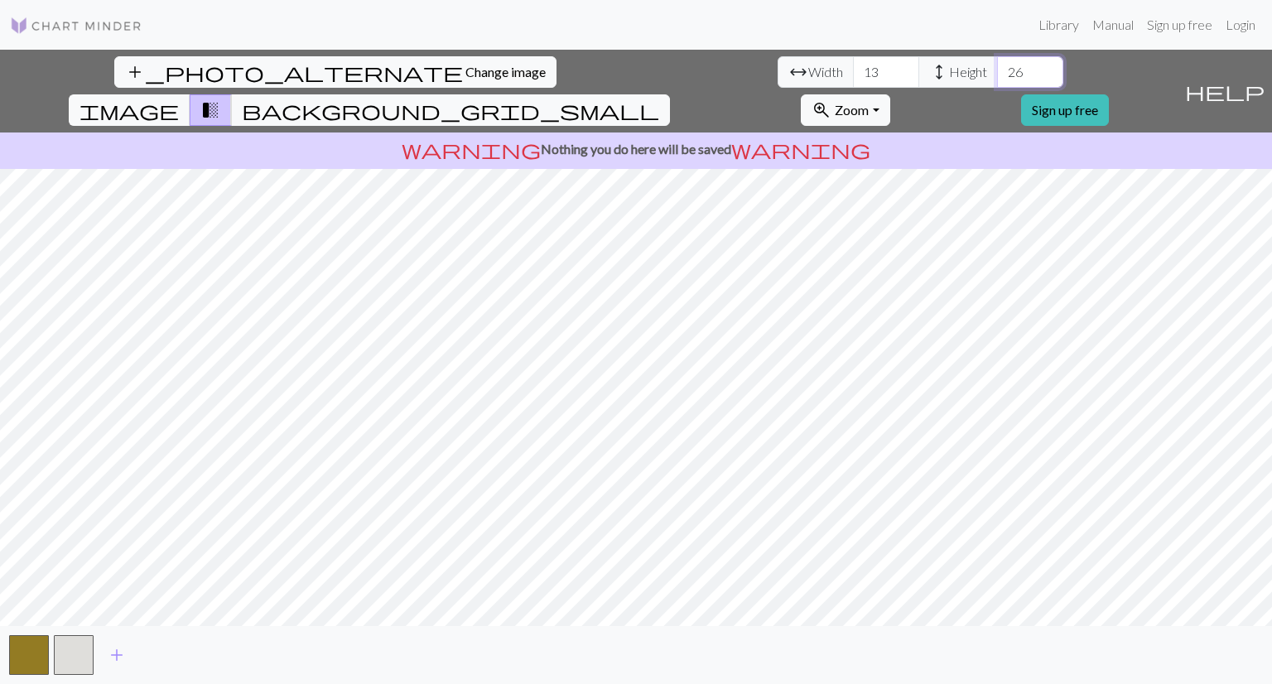
click at [997, 75] on input "26" at bounding box center [1030, 71] width 66 height 31
type input "13"
click at [889, 94] on button "zoom_in Zoom Zoom" at bounding box center [845, 109] width 89 height 31
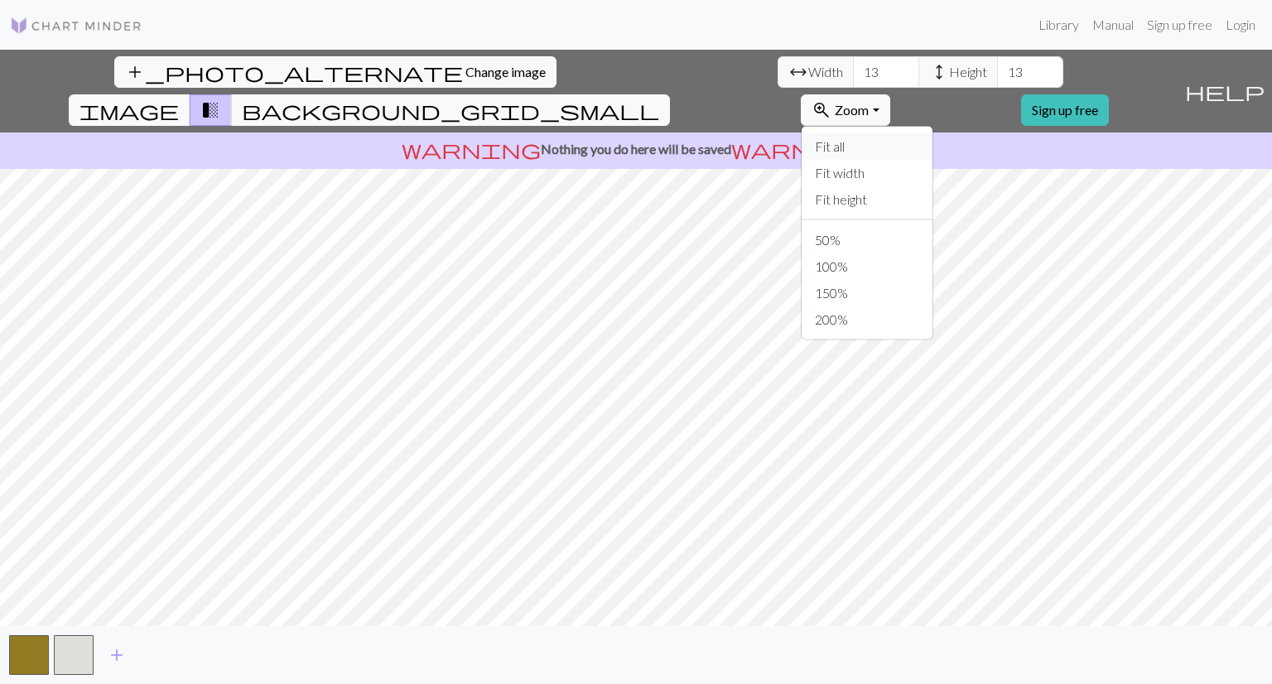
click at [932, 133] on button "Fit all" at bounding box center [866, 146] width 131 height 26
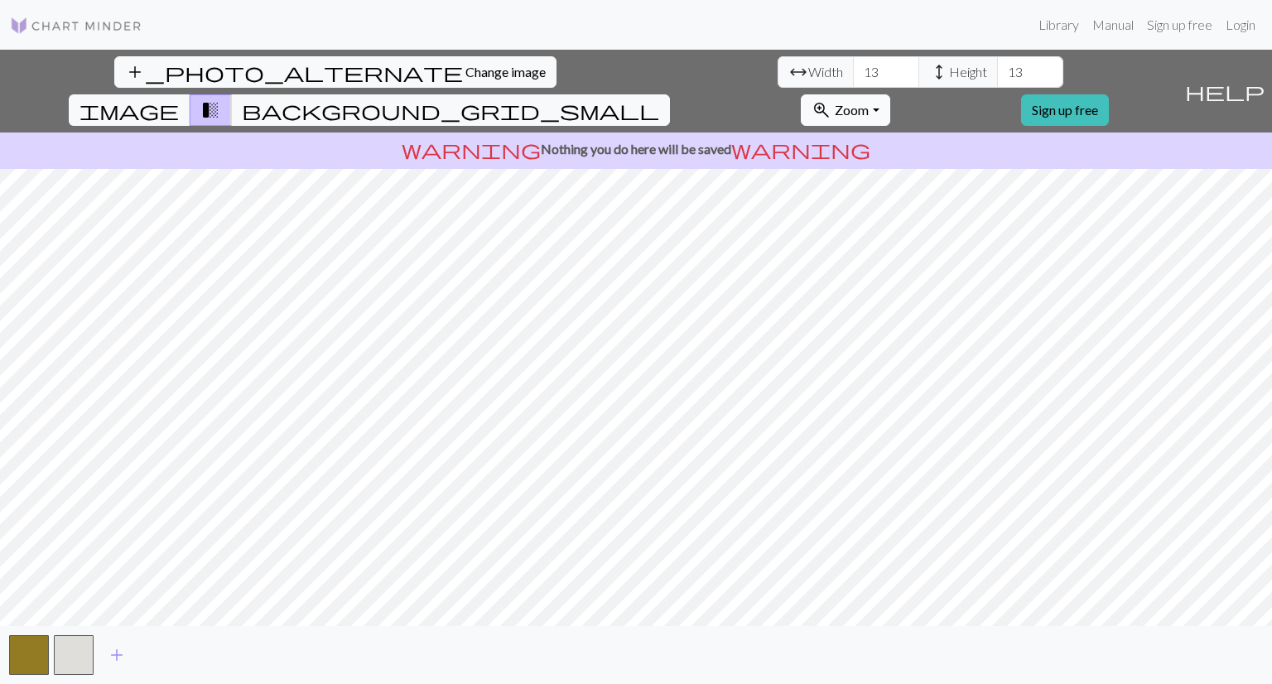
click at [869, 102] on span "Zoom" at bounding box center [852, 110] width 34 height 16
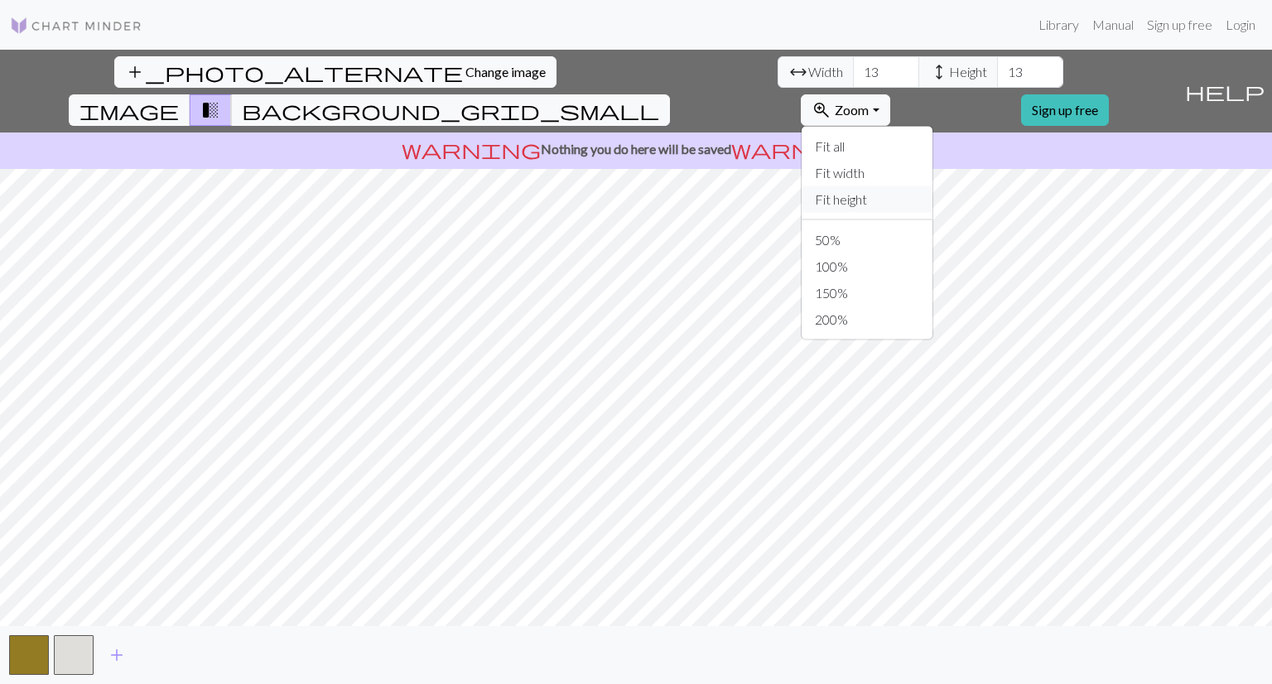
click at [932, 186] on button "Fit height" at bounding box center [866, 199] width 131 height 26
